Goal: Information Seeking & Learning: Learn about a topic

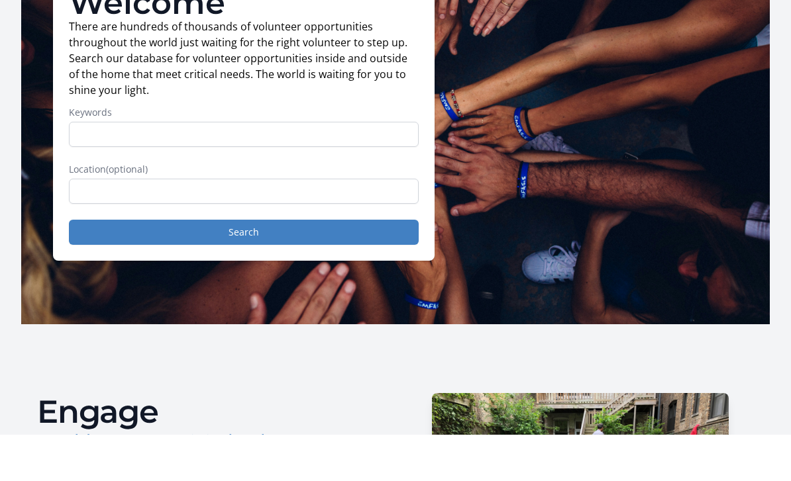
scroll to position [77, 0]
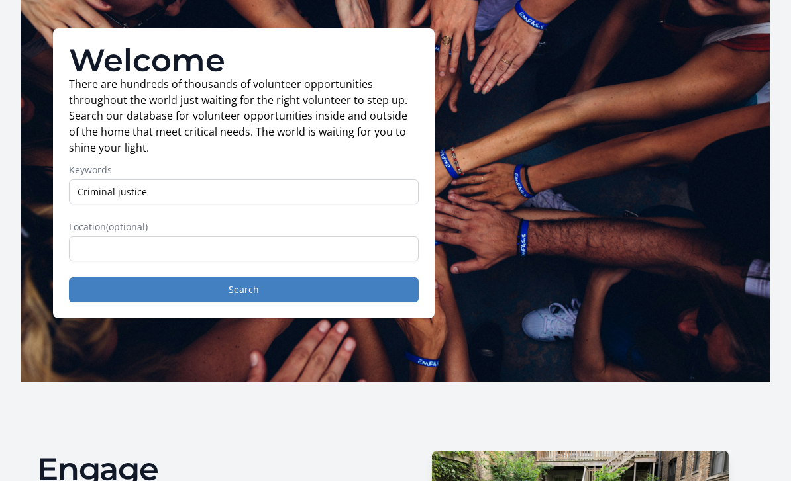
type input "Criminal justice"
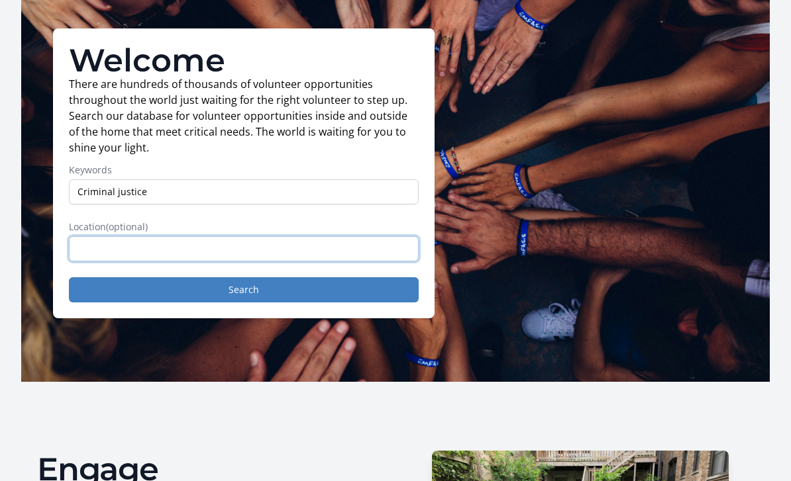
click at [209, 256] on input "text" at bounding box center [244, 248] width 350 height 25
type input "Dc"
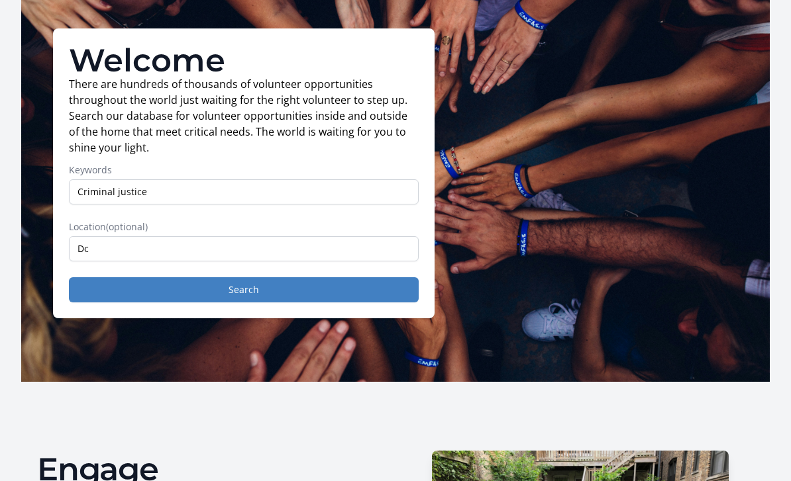
click at [251, 299] on button "Search" at bounding box center [244, 289] width 350 height 25
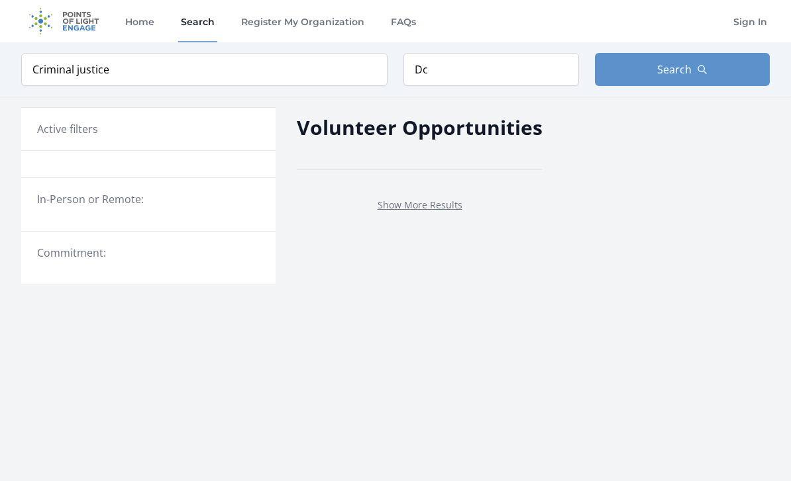
click at [448, 205] on link "Show More Results" at bounding box center [419, 205] width 85 height 13
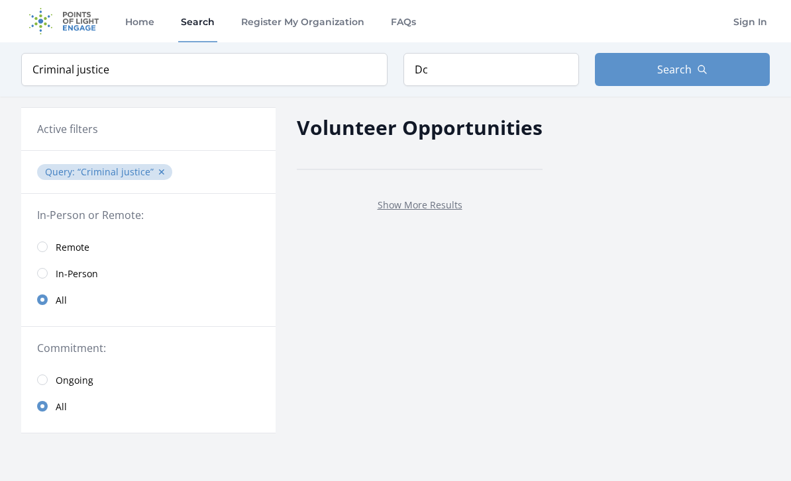
click at [446, 210] on link "Show More Results" at bounding box center [419, 205] width 85 height 13
click at [136, 29] on link "Home" at bounding box center [140, 21] width 34 height 42
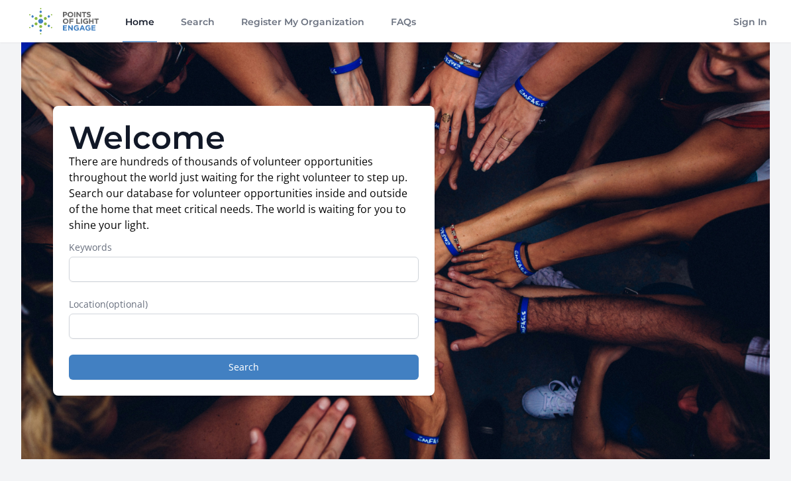
click at [327, 370] on button "Search" at bounding box center [244, 367] width 350 height 25
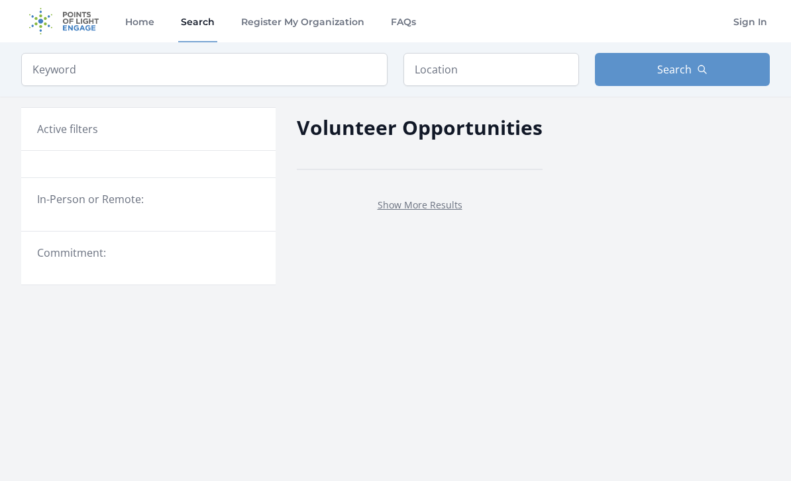
click at [77, 195] on legend "In-Person or Remote:" at bounding box center [148, 199] width 223 height 16
click at [442, 202] on link "Show More Results" at bounding box center [419, 205] width 85 height 13
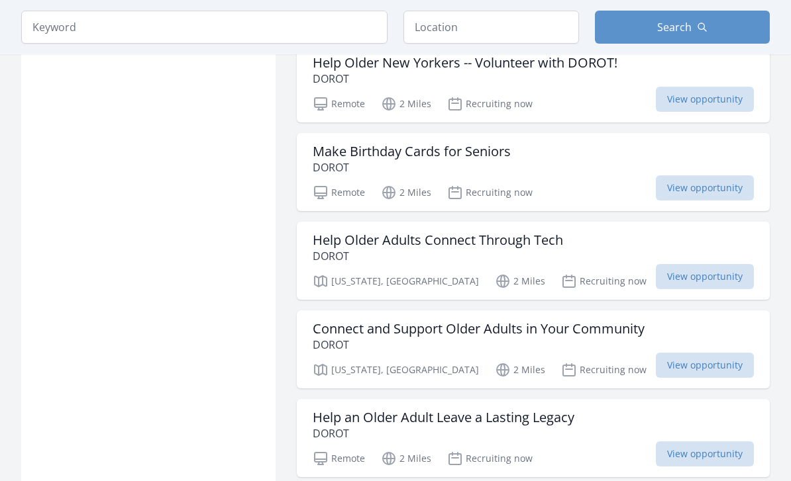
scroll to position [5935, 0]
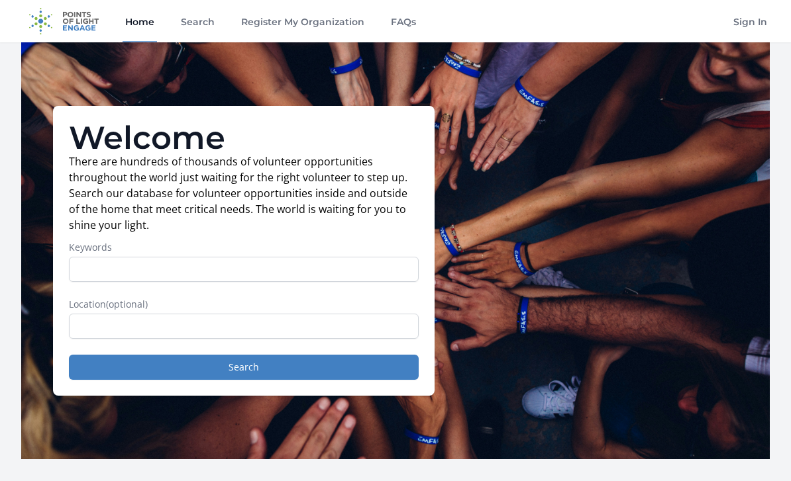
scroll to position [78, 0]
